Goal: Information Seeking & Learning: Learn about a topic

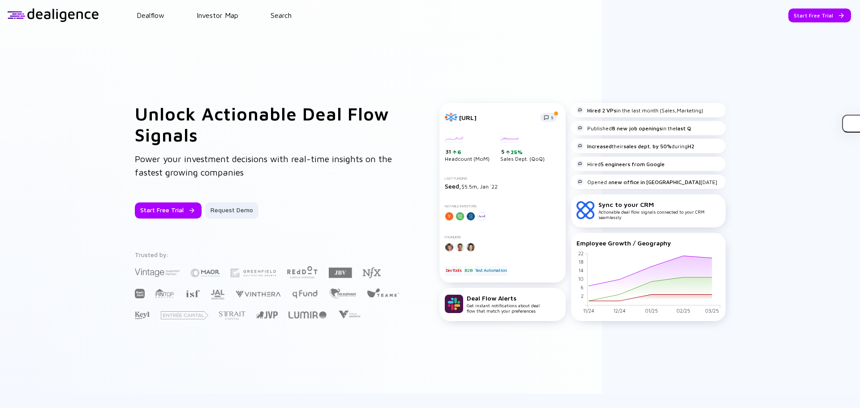
click at [98, 113] on div "Unlock Actionable Deal Flow Signals Power your investment decisions with real-t…" at bounding box center [430, 211] width 860 height 363
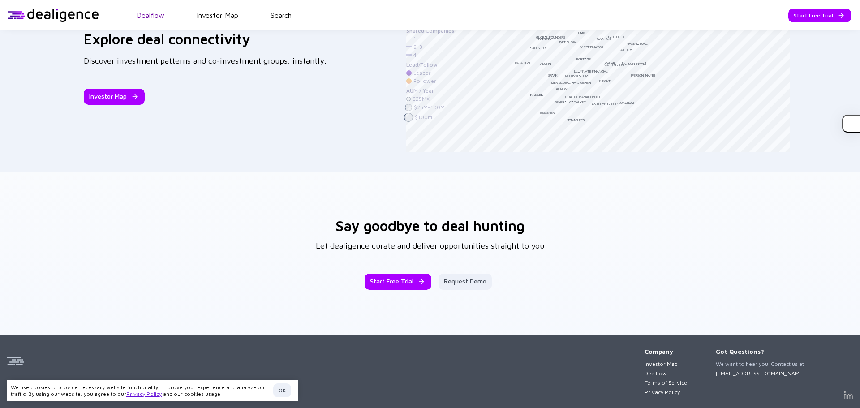
click at [153, 13] on link "Dealflow" at bounding box center [151, 15] width 28 height 8
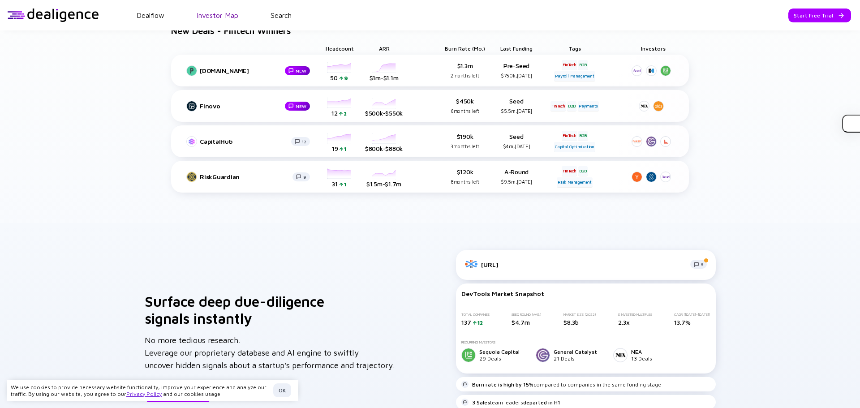
scroll to position [397, 0]
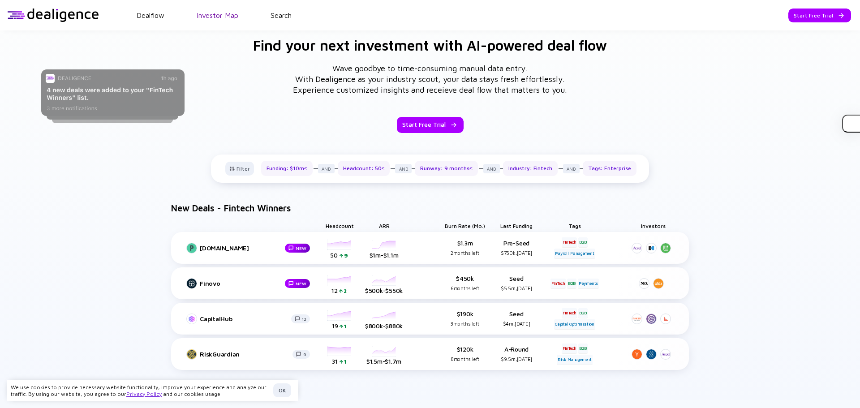
click at [202, 13] on link "Investor Map" at bounding box center [218, 15] width 42 height 8
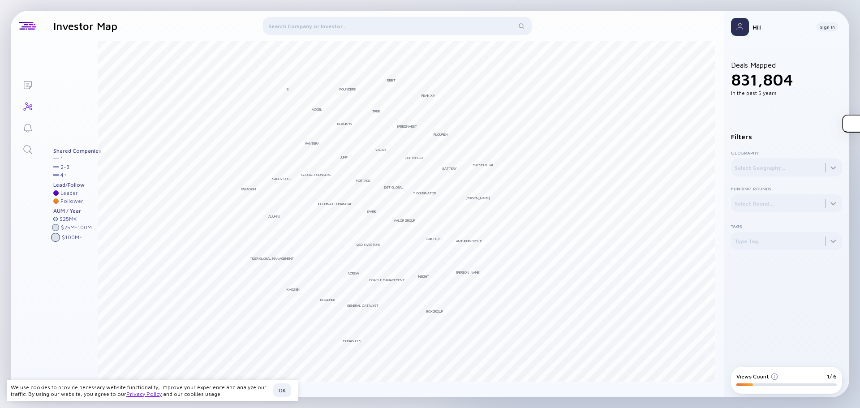
click at [416, 35] on div at bounding box center [397, 27] width 269 height 21
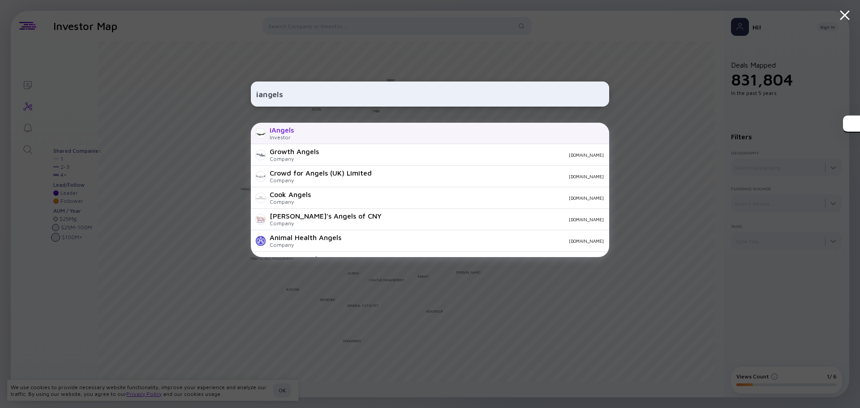
type input "iangels"
click at [345, 135] on div "iAngels Investor" at bounding box center [430, 133] width 358 height 21
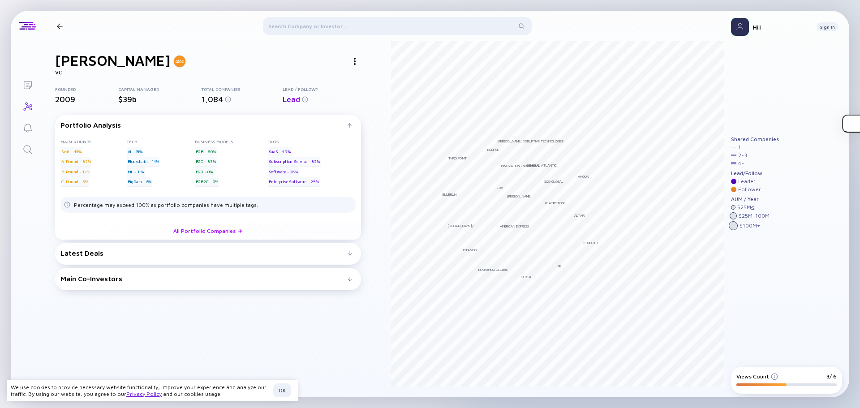
click at [57, 30] on header at bounding box center [383, 26] width 679 height 30
click at [60, 26] on div at bounding box center [60, 26] width 6 height 6
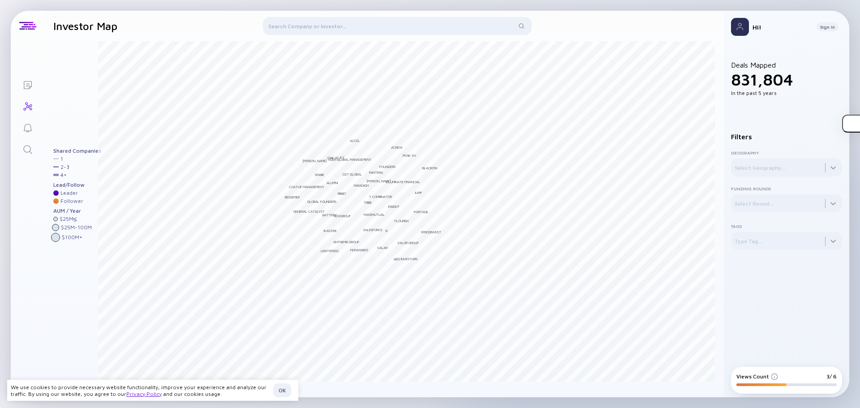
click at [419, 34] on div at bounding box center [397, 27] width 269 height 21
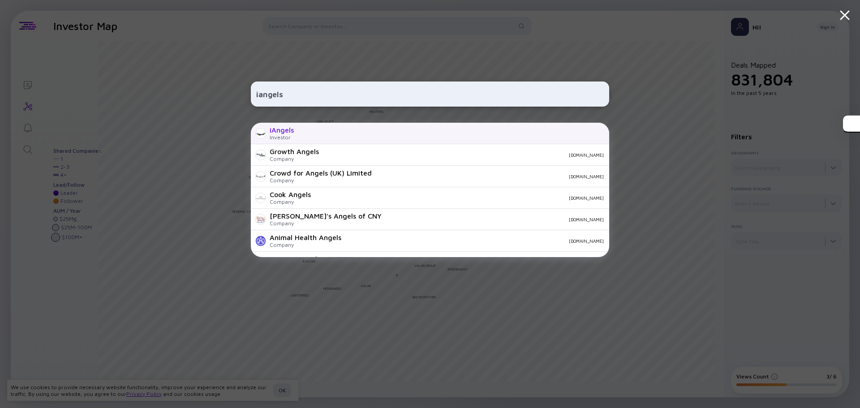
type input "iangels"
click at [357, 135] on div "iAngels Investor" at bounding box center [430, 133] width 358 height 21
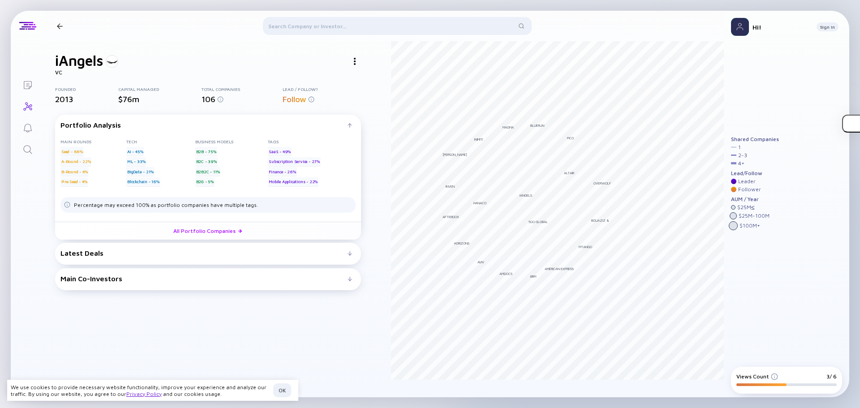
click at [350, 253] on div at bounding box center [350, 253] width 4 height 4
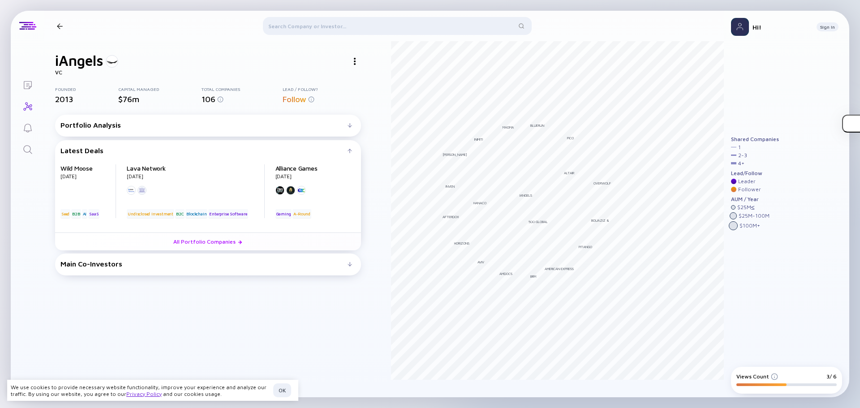
click at [74, 175] on div "Wild Moose [DATE] B2B Seed SaaS AI" at bounding box center [88, 191] width 56 height 54
drag, startPoint x: 74, startPoint y: 175, endPoint x: 76, endPoint y: 167, distance: 8.3
click at [76, 167] on div "Wild Moose [DATE] B2B Seed SaaS AI" at bounding box center [88, 191] width 56 height 54
click at [225, 324] on div "iAngels VC Founded 2013 Capital Managed $76m Total Companies 106 Lead / Follow?…" at bounding box center [208, 224] width 306 height 345
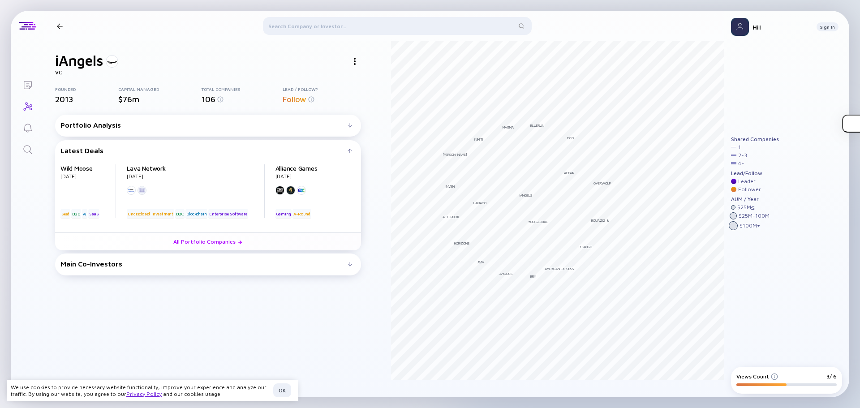
click at [75, 174] on div "Wild Moose [DATE] B2B Seed SaaS AI" at bounding box center [88, 191] width 56 height 54
click at [342, 266] on div "Main Co-Investors" at bounding box center [203, 264] width 287 height 8
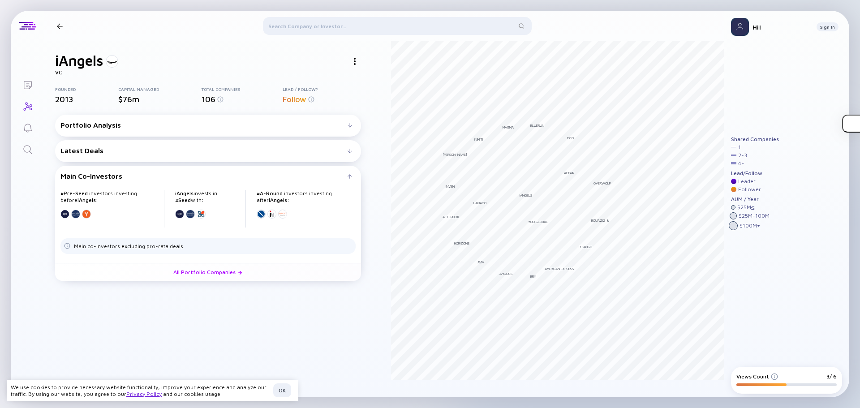
click at [344, 151] on div "Latest Deals" at bounding box center [203, 150] width 287 height 8
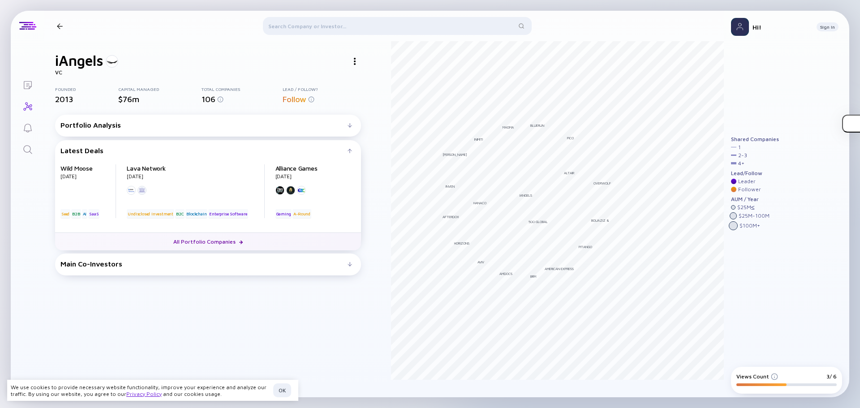
click at [221, 244] on link "All Portfolio Companies" at bounding box center [208, 241] width 306 height 18
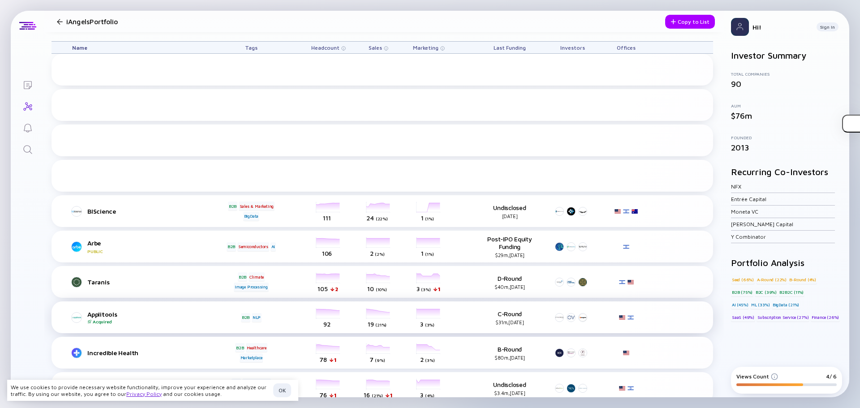
scroll to position [223, 0]
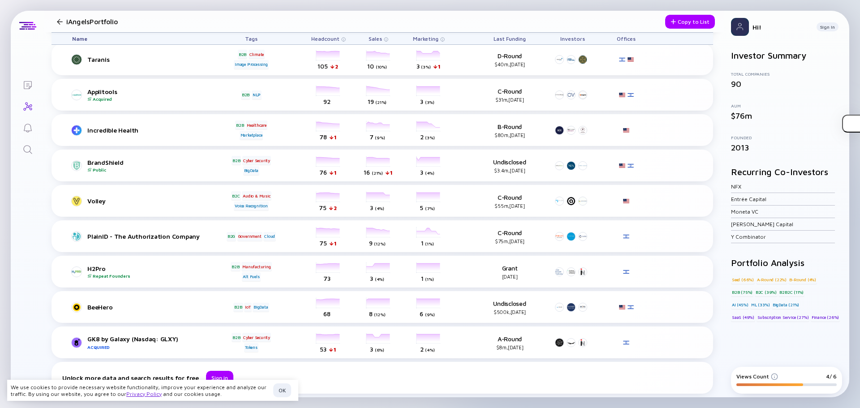
click at [58, 19] on div at bounding box center [60, 22] width 6 height 6
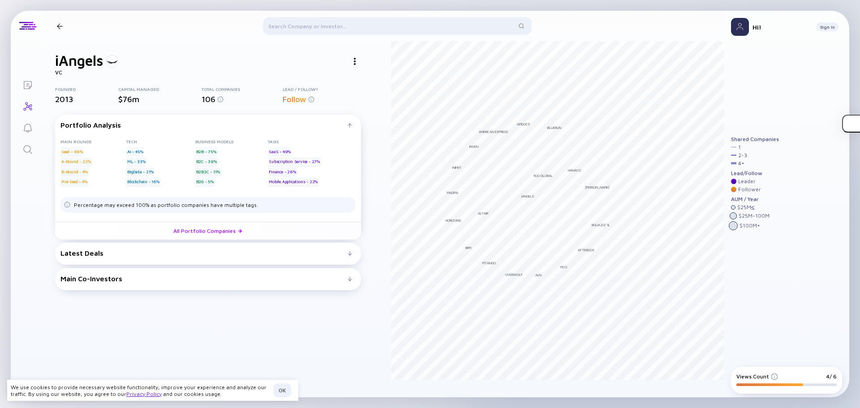
click at [99, 254] on div "Latest Deals" at bounding box center [203, 253] width 287 height 8
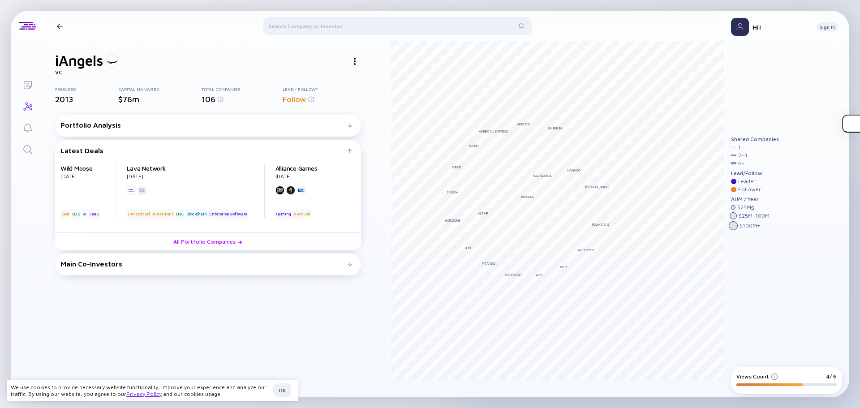
click at [56, 27] on div at bounding box center [59, 26] width 13 height 6
